Goal: Task Accomplishment & Management: Manage account settings

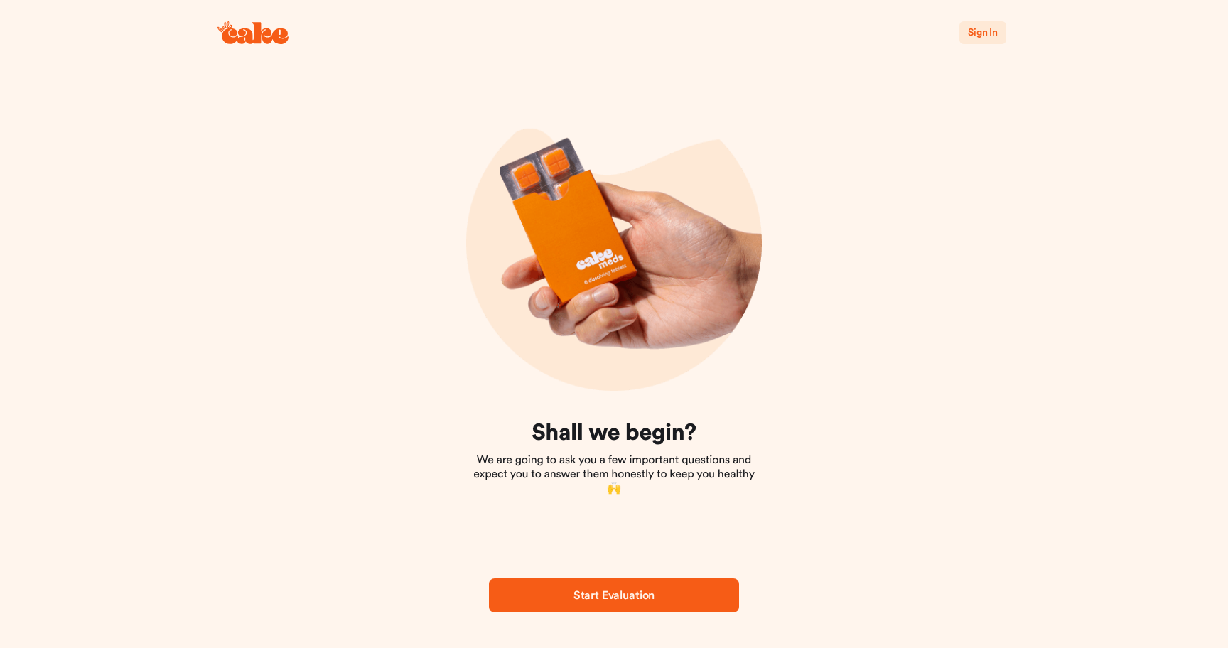
click at [986, 33] on span "Sign In" at bounding box center [983, 33] width 30 height 10
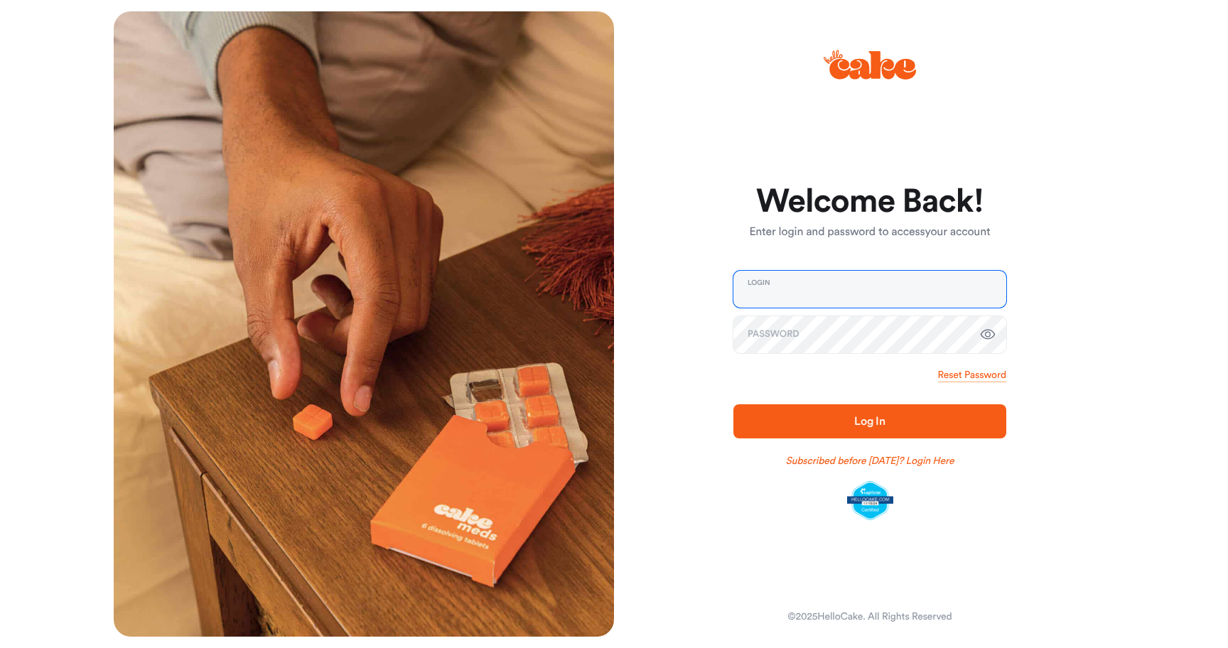
click at [778, 286] on input "email" at bounding box center [870, 289] width 273 height 37
type input "**********"
click at [988, 330] on icon "button" at bounding box center [988, 334] width 17 height 17
click at [879, 429] on span "Log In" at bounding box center [869, 421] width 227 height 17
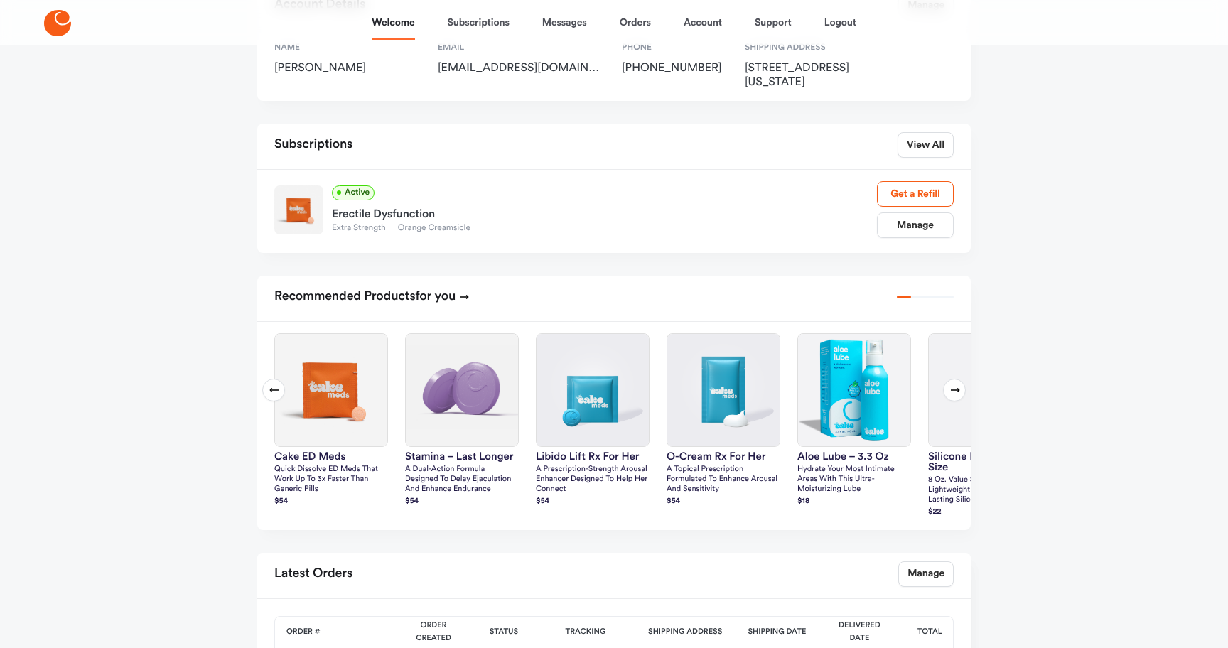
scroll to position [155, 0]
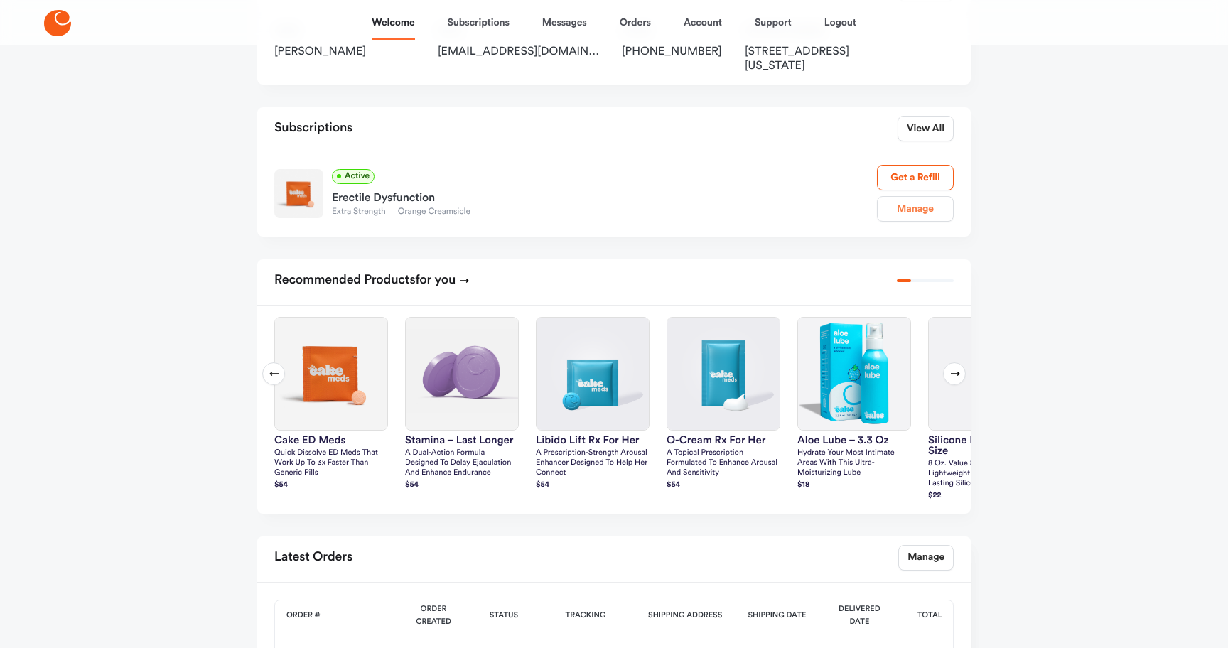
click at [930, 209] on link "Manage" at bounding box center [915, 209] width 77 height 26
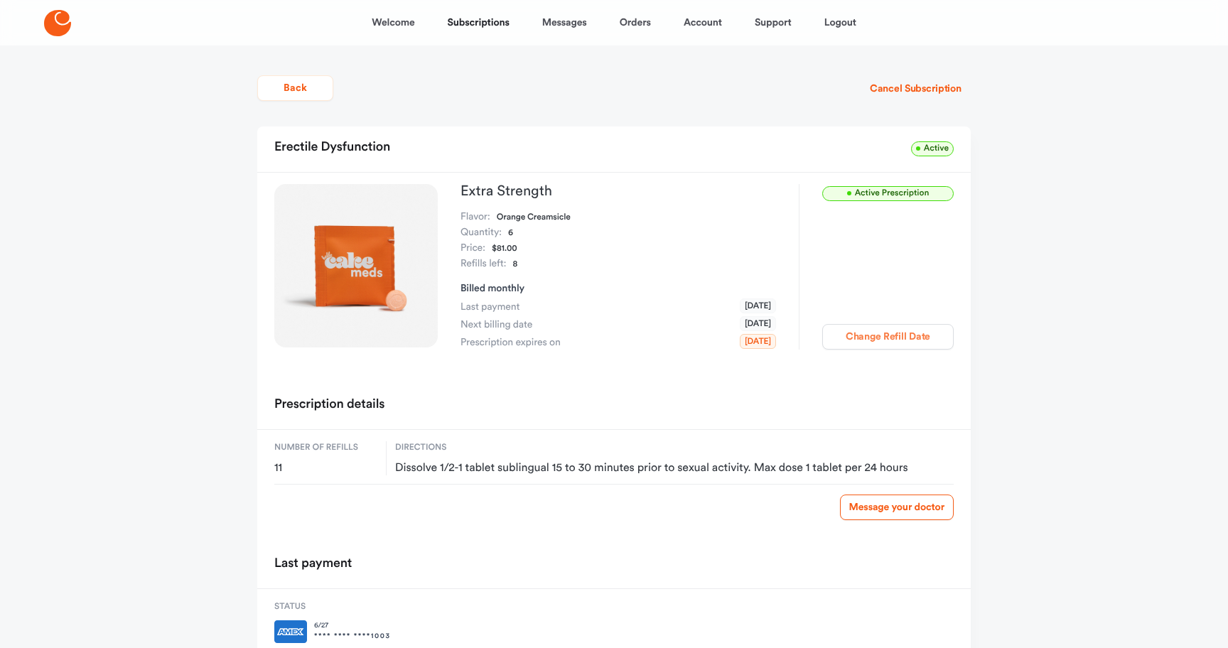
click at [903, 340] on button "Change Refill Date" at bounding box center [888, 337] width 132 height 26
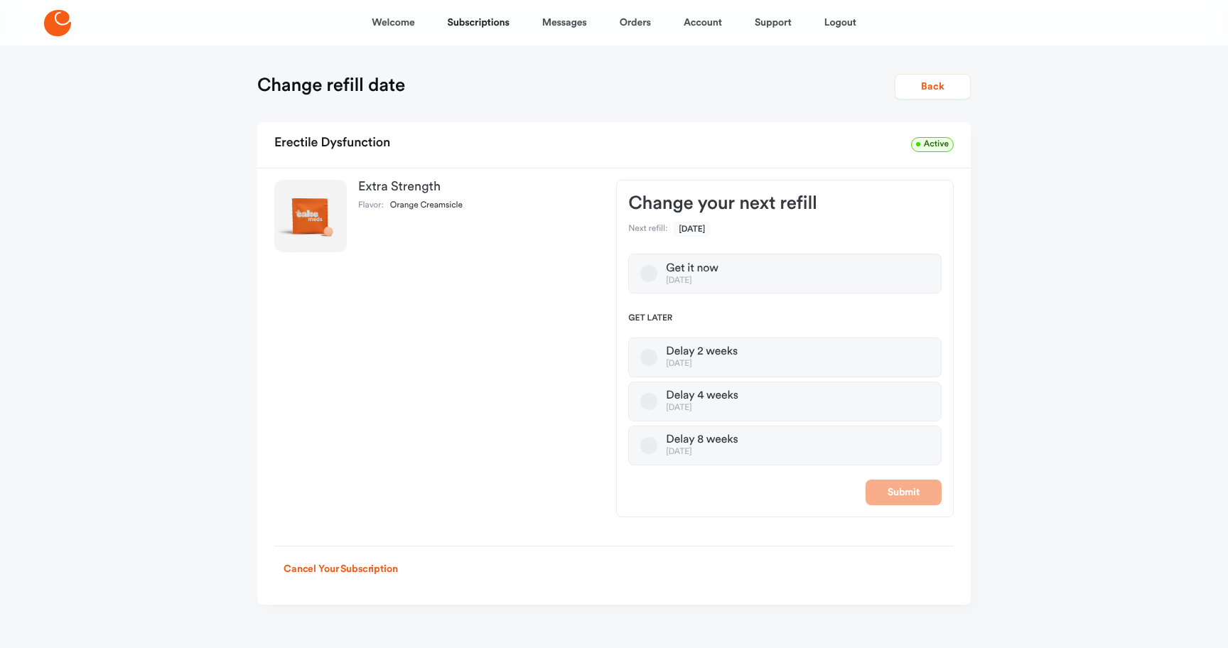
click at [639, 399] on label "Delay 4 weeks [DATE]" at bounding box center [784, 402] width 313 height 40
click at [640, 399] on button "Delay 4 weeks [DATE]" at bounding box center [648, 401] width 17 height 17
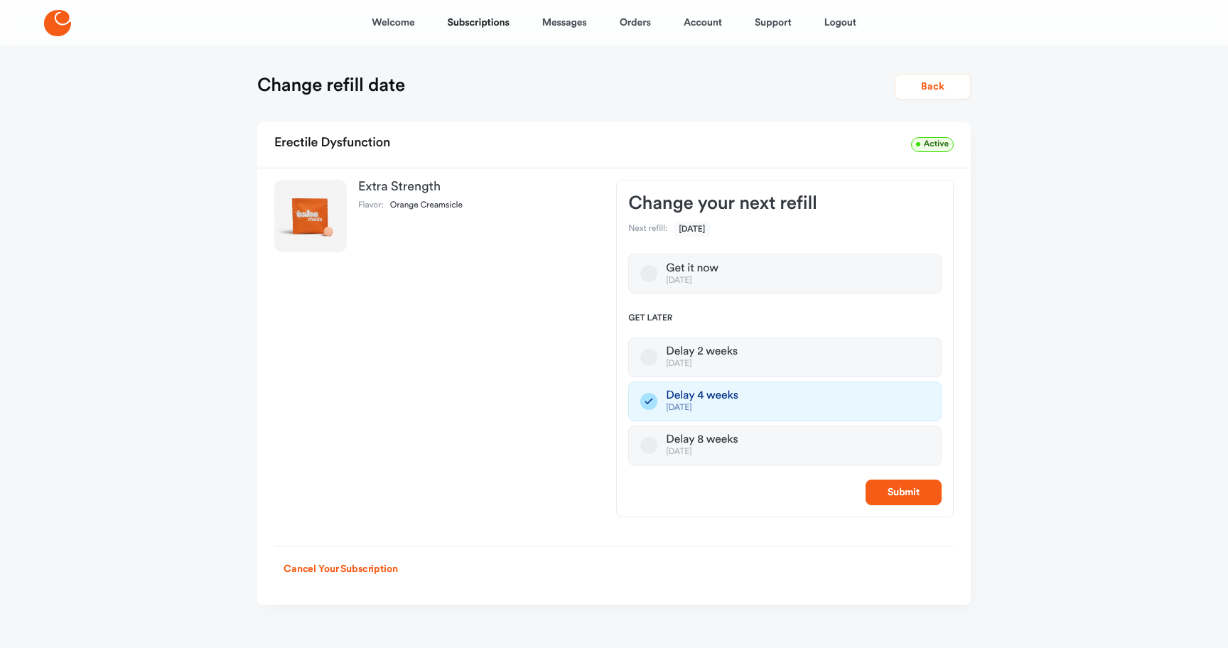
click at [649, 434] on label "Delay 8 weeks [DATE]" at bounding box center [784, 446] width 313 height 40
click at [649, 437] on button "Delay 8 weeks [DATE]" at bounding box center [648, 445] width 17 height 17
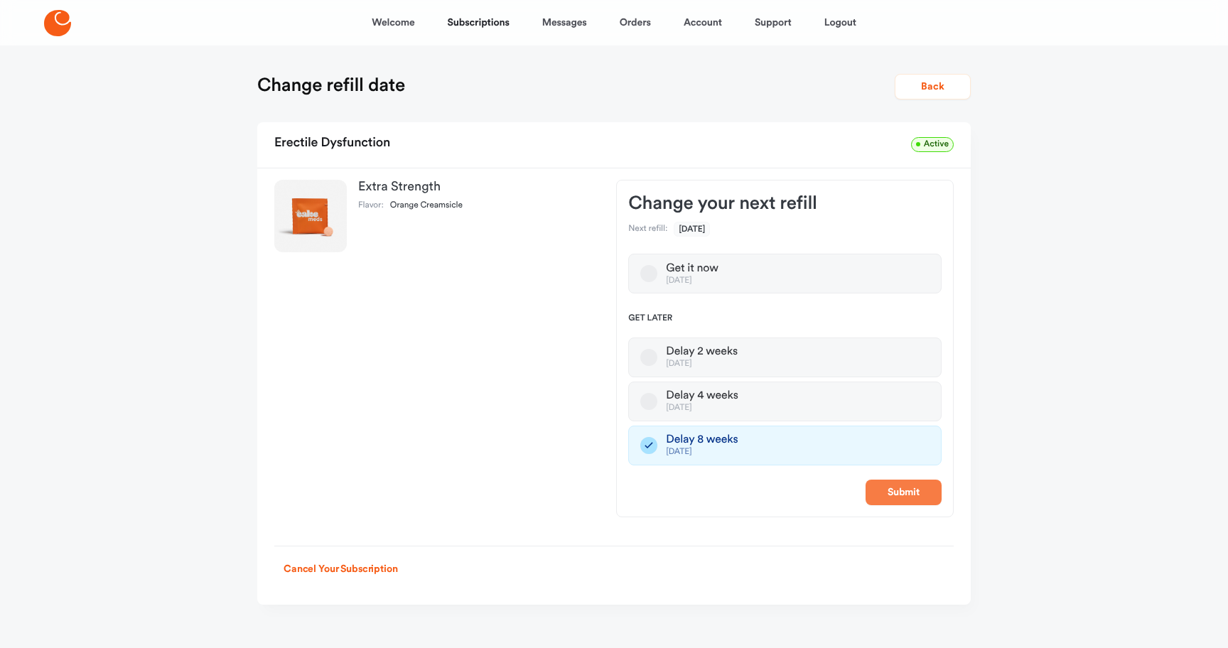
click at [919, 491] on button "Submit" at bounding box center [904, 493] width 76 height 26
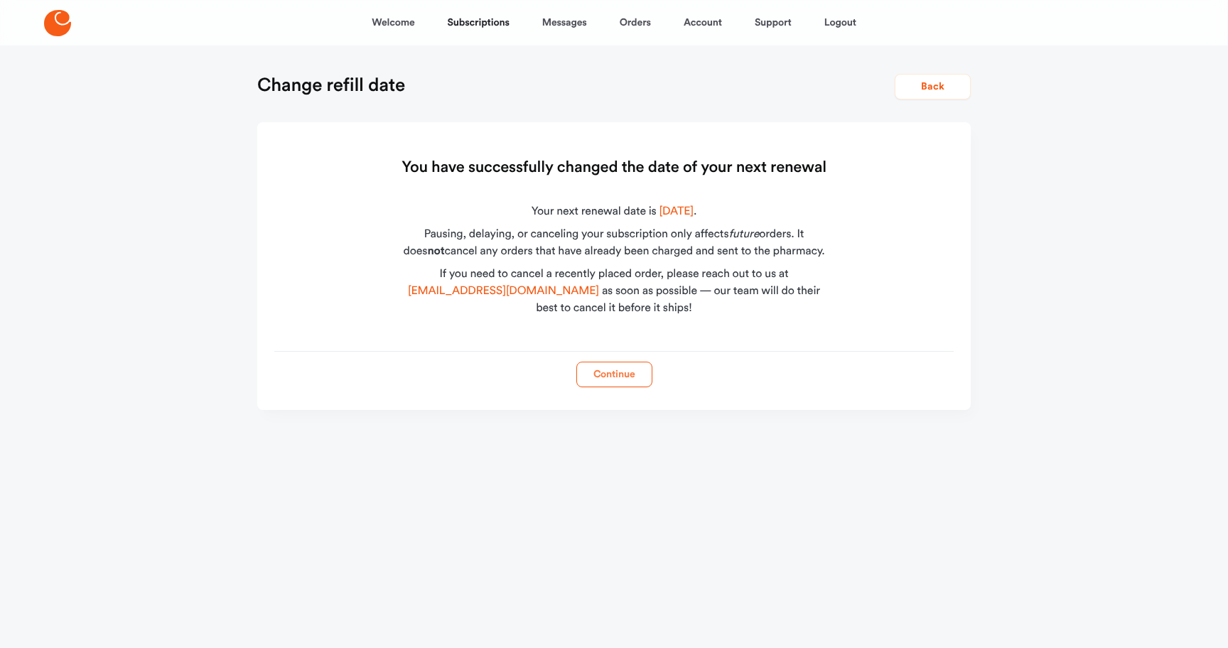
click at [602, 377] on button "Continue" at bounding box center [614, 375] width 76 height 26
